Goal: Task Accomplishment & Management: Use online tool/utility

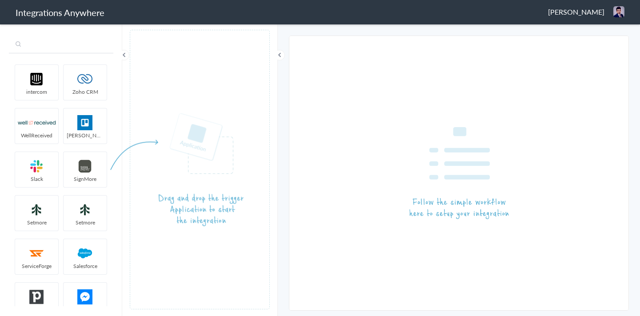
click at [47, 46] on input "text" at bounding box center [61, 44] width 104 height 17
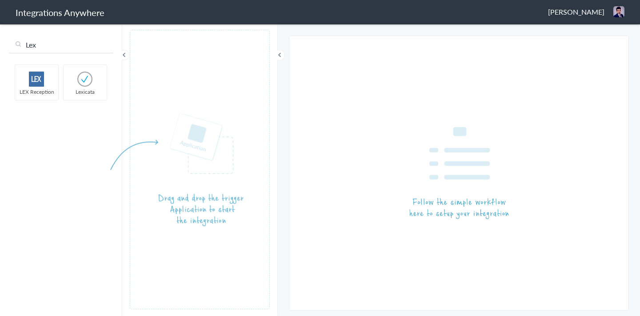
type input "Lex"
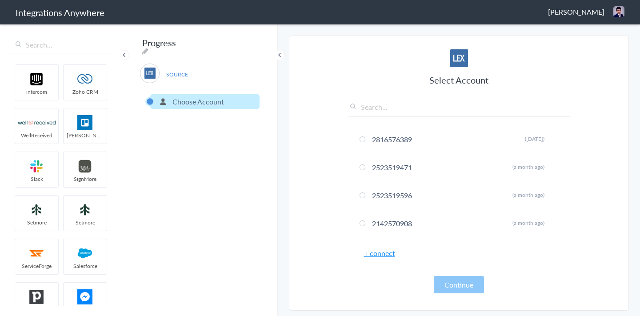
drag, startPoint x: 34, startPoint y: 83, endPoint x: 344, endPoint y: 13, distance: 317.9
click at [384, 255] on link "+ connect" at bounding box center [379, 253] width 31 height 10
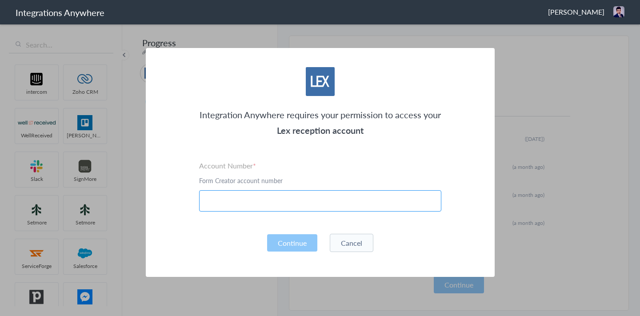
click at [293, 203] on input "text" at bounding box center [320, 200] width 242 height 21
paste input "3609671284"
type input "3609671284"
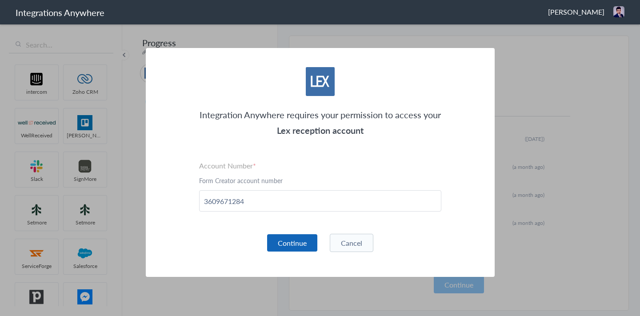
click at [287, 247] on button "Continue" at bounding box center [292, 242] width 50 height 17
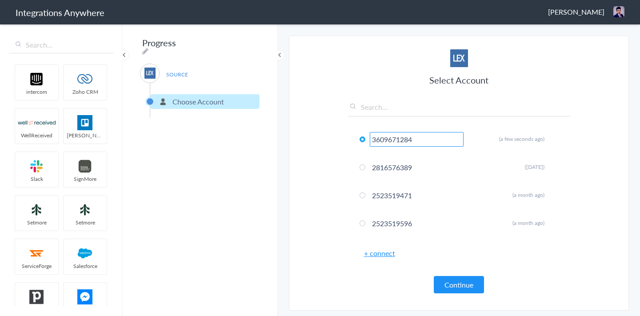
click at [285, 161] on main "The system encountered four errors. Check More Trigger Connect Action Setup Tes…" at bounding box center [459, 169] width 362 height 293
click at [467, 282] on button "Continue" at bounding box center [459, 284] width 50 height 17
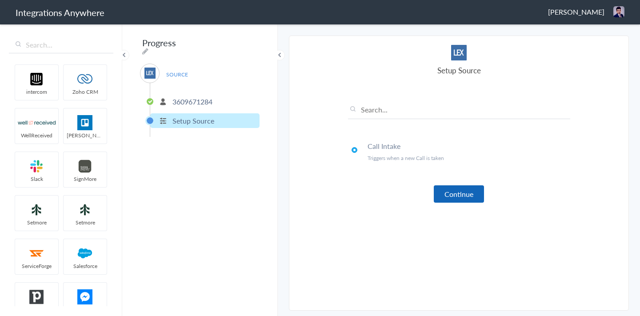
click at [464, 186] on button "Continue" at bounding box center [459, 193] width 50 height 17
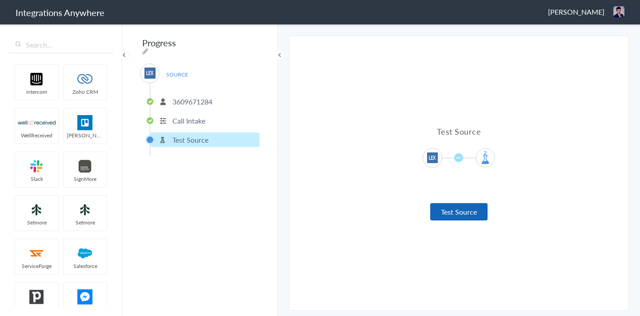
click at [452, 210] on button "Test Source" at bounding box center [458, 211] width 57 height 17
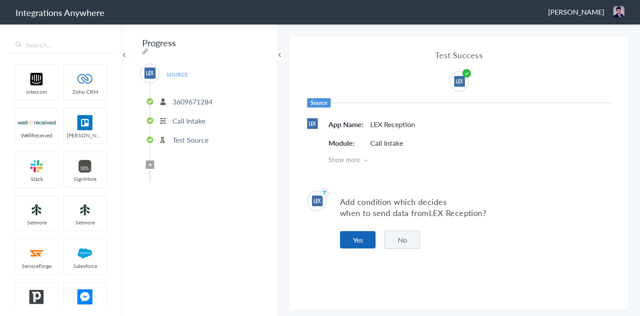
click at [342, 239] on button "Yes" at bounding box center [358, 239] width 36 height 17
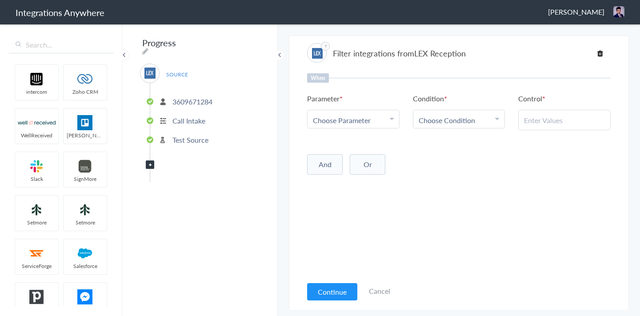
click at [351, 123] on span "Choose Parameter" at bounding box center [342, 120] width 58 height 10
click at [338, 141] on input "text" at bounding box center [353, 144] width 92 height 19
type input "call t"
click at [336, 164] on link "Call Type" at bounding box center [353, 163] width 92 height 19
click at [447, 114] on link "Choose Condition" at bounding box center [459, 119] width 92 height 18
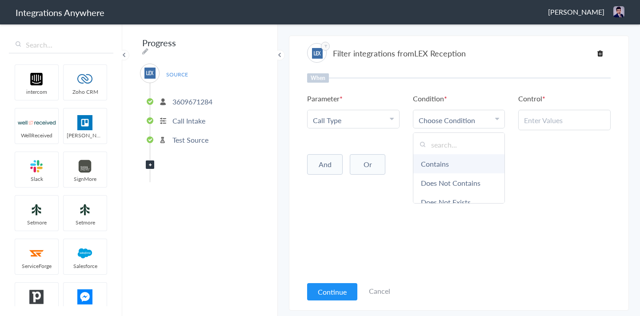
click at [435, 168] on link "Contains" at bounding box center [459, 163] width 92 height 19
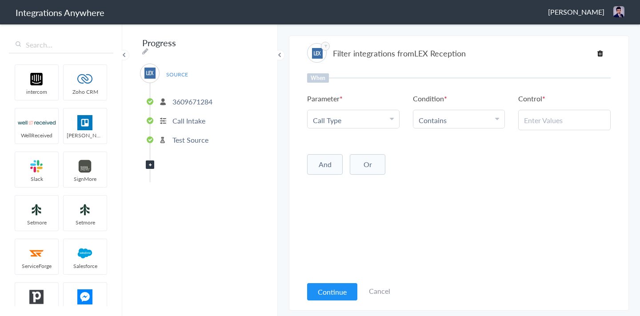
click at [545, 125] on div at bounding box center [564, 120] width 92 height 20
click at [544, 120] on input "text" at bounding box center [564, 120] width 81 height 10
paste input "New Client"
type input "New Client"
click at [539, 168] on div "And Or Add Filter" at bounding box center [458, 163] width 303 height 22
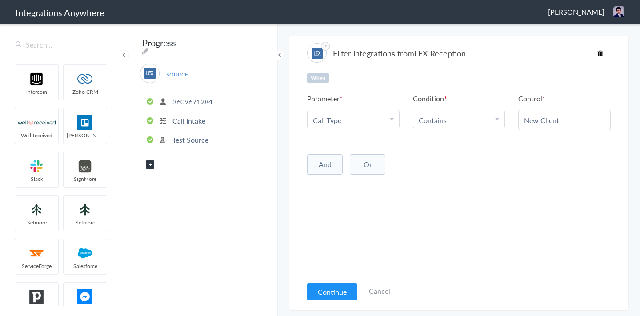
click at [326, 159] on button "And" at bounding box center [325, 164] width 36 height 20
click at [339, 181] on span "Choose Parameter" at bounding box center [342, 183] width 58 height 10
click at [339, 205] on input "text" at bounding box center [353, 207] width 92 height 19
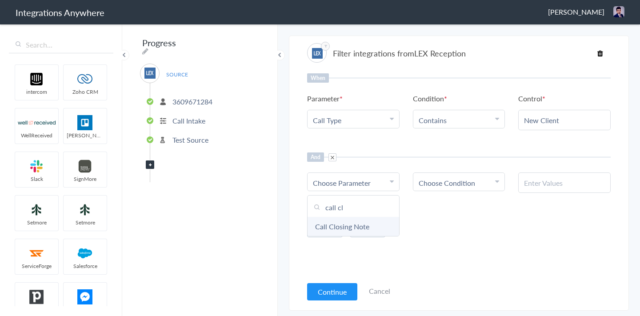
type input "call cl"
click at [371, 223] on link "Call Closing Note" at bounding box center [353, 226] width 92 height 19
click at [445, 179] on span "Choose Condition" at bounding box center [447, 183] width 56 height 10
click at [447, 259] on link "Does Not Exists" at bounding box center [459, 264] width 92 height 19
click at [435, 227] on div "And Or Add Filter" at bounding box center [458, 224] width 303 height 22
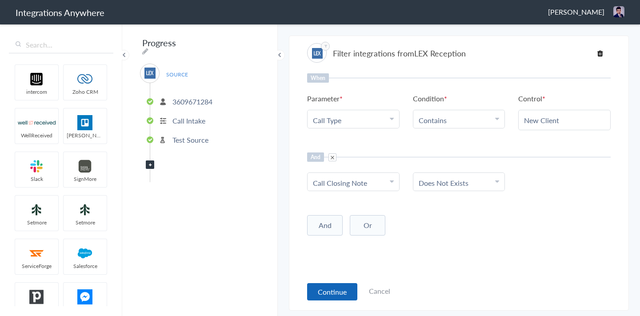
click at [318, 290] on button "Continue" at bounding box center [332, 291] width 50 height 17
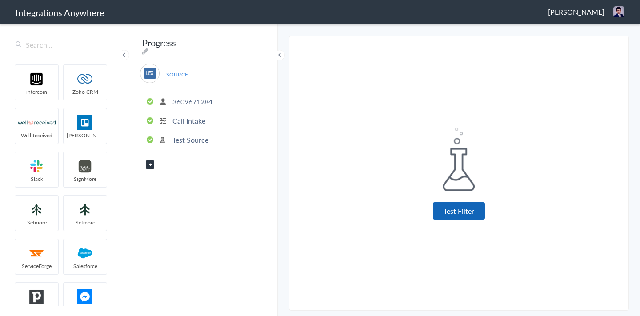
click at [460, 205] on button "Test Filter" at bounding box center [459, 210] width 52 height 17
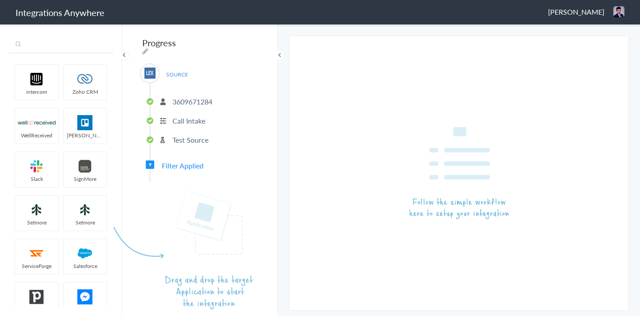
click at [54, 45] on input "text" at bounding box center [61, 44] width 104 height 17
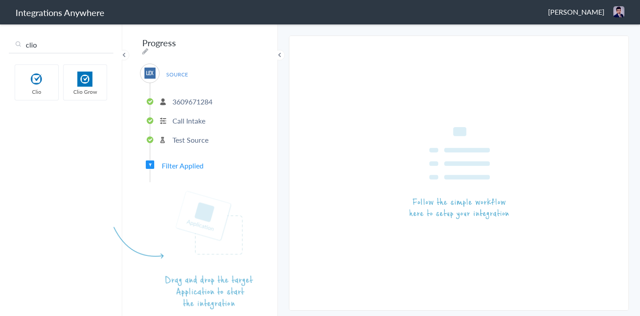
type input "clio"
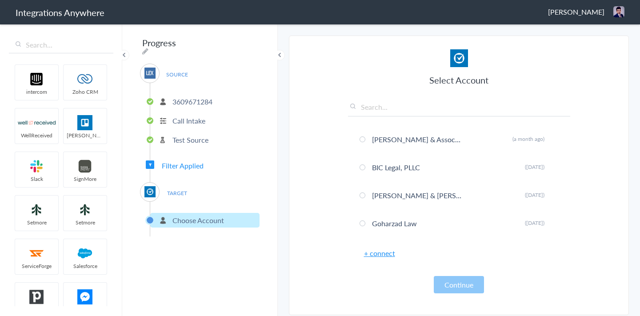
click at [387, 255] on link "+ connect" at bounding box center [379, 253] width 31 height 10
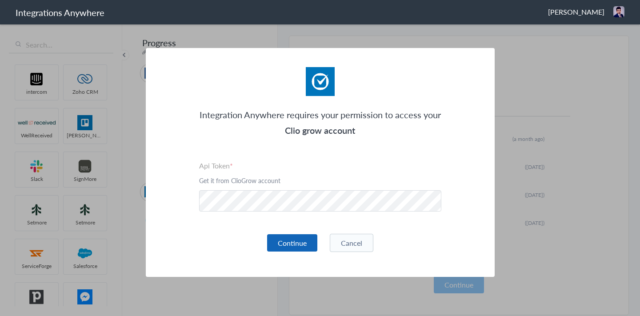
click at [279, 240] on button "Continue" at bounding box center [292, 242] width 50 height 17
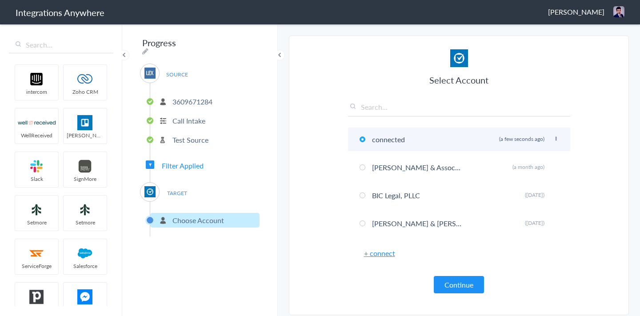
click at [555, 139] on icon at bounding box center [555, 138] width 5 height 5
click at [529, 156] on li "Rename" at bounding box center [537, 156] width 61 height 13
paste input "Law Office of [PERSON_NAME]"
type input "Law Office of [PERSON_NAME]"
click at [521, 77] on h3 "Select Account" at bounding box center [459, 80] width 222 height 12
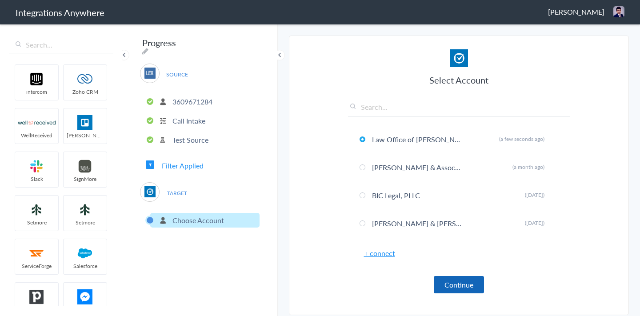
click at [461, 283] on button "Continue" at bounding box center [459, 284] width 50 height 17
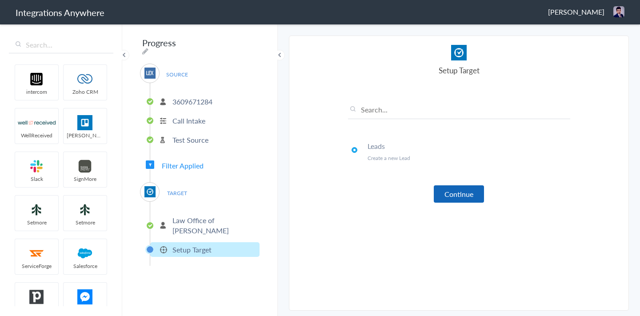
click at [465, 192] on button "Continue" at bounding box center [459, 193] width 50 height 17
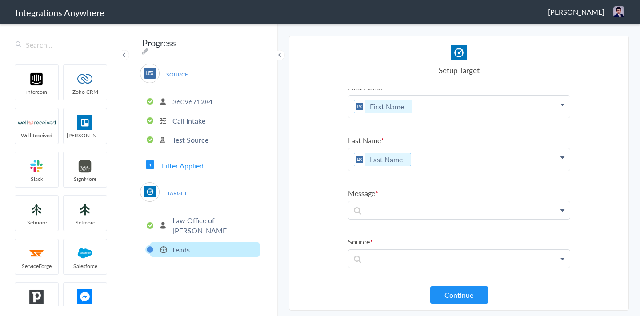
scroll to position [14, 0]
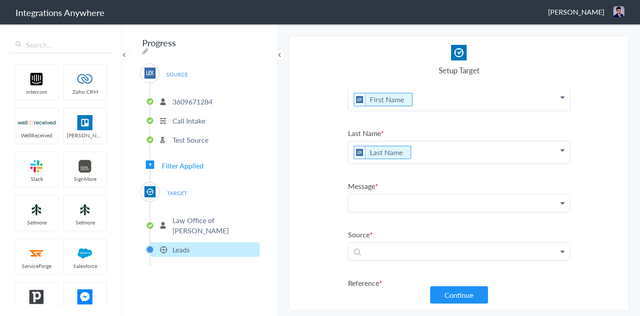
click at [404, 206] on p at bounding box center [458, 203] width 221 height 18
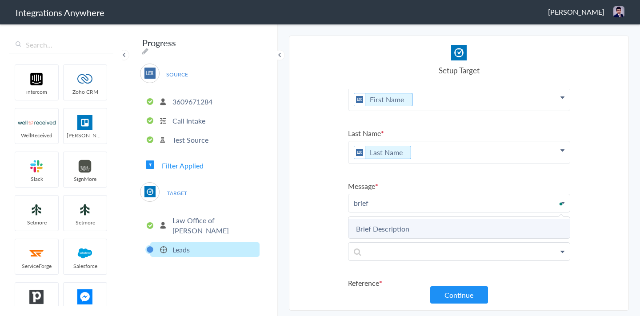
click at [430, 229] on link "Brief Description" at bounding box center [458, 228] width 221 height 19
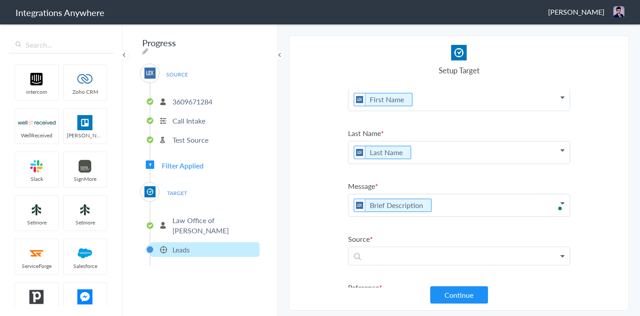
click at [449, 204] on p "Brief Description" at bounding box center [458, 205] width 221 height 22
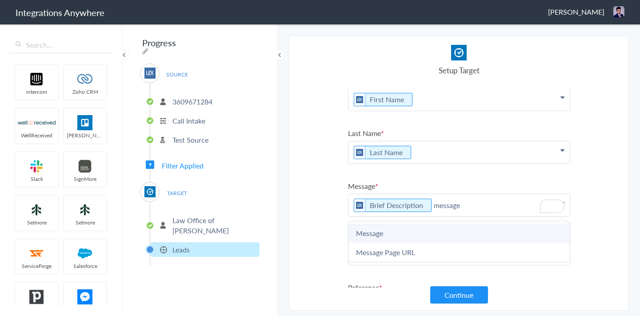
click at [446, 235] on link "Message" at bounding box center [458, 232] width 221 height 19
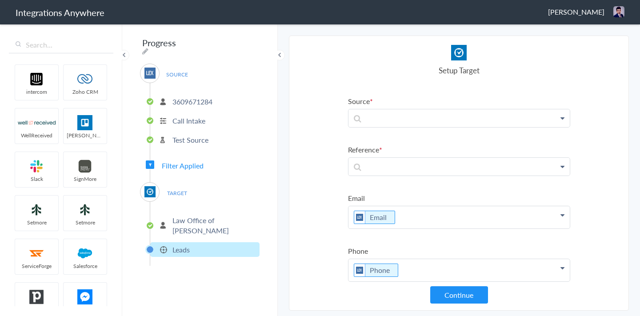
scroll to position [152, 0]
click at [386, 121] on p at bounding box center [458, 117] width 221 height 18
click at [420, 166] on p at bounding box center [458, 166] width 221 height 18
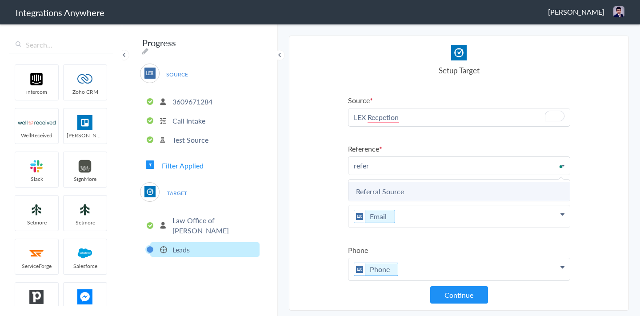
click at [438, 186] on link "Referral Source" at bounding box center [458, 191] width 221 height 19
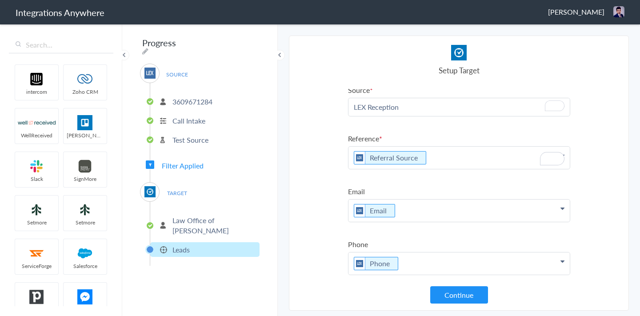
scroll to position [167, 0]
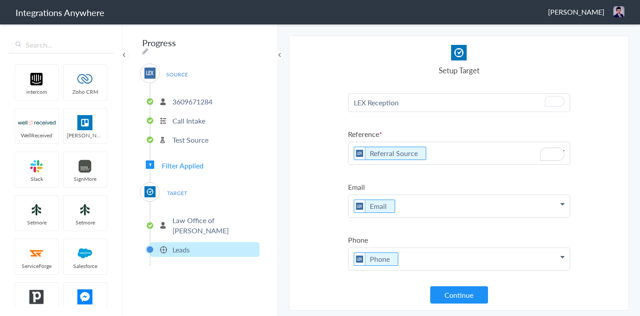
click at [464, 302] on button "Continue" at bounding box center [459, 294] width 58 height 17
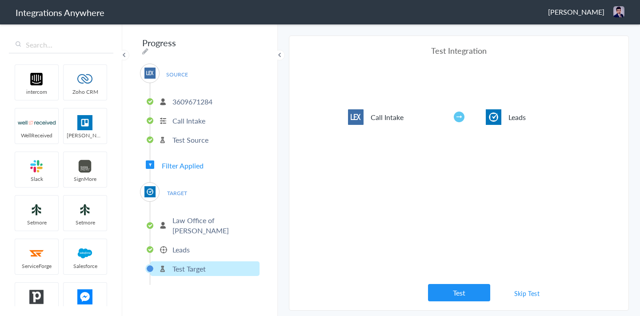
scroll to position [145, 0]
click at [465, 288] on button "Test" at bounding box center [459, 292] width 62 height 17
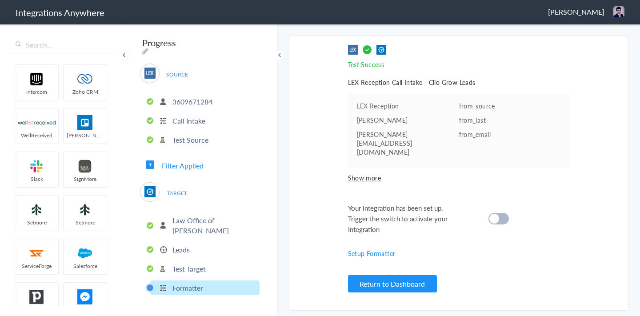
click at [502, 213] on div at bounding box center [498, 219] width 20 height 12
click at [190, 164] on span "Filter Applied" at bounding box center [183, 165] width 42 height 10
